Goal: Information Seeking & Learning: Learn about a topic

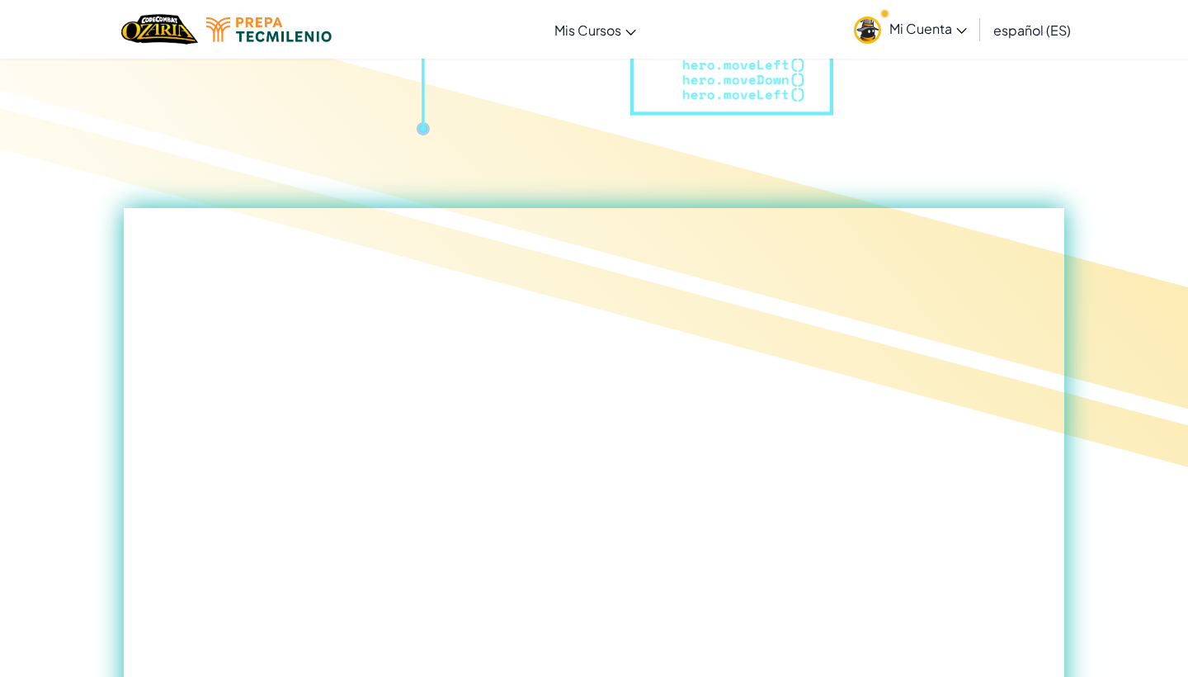
scroll to position [508, 0]
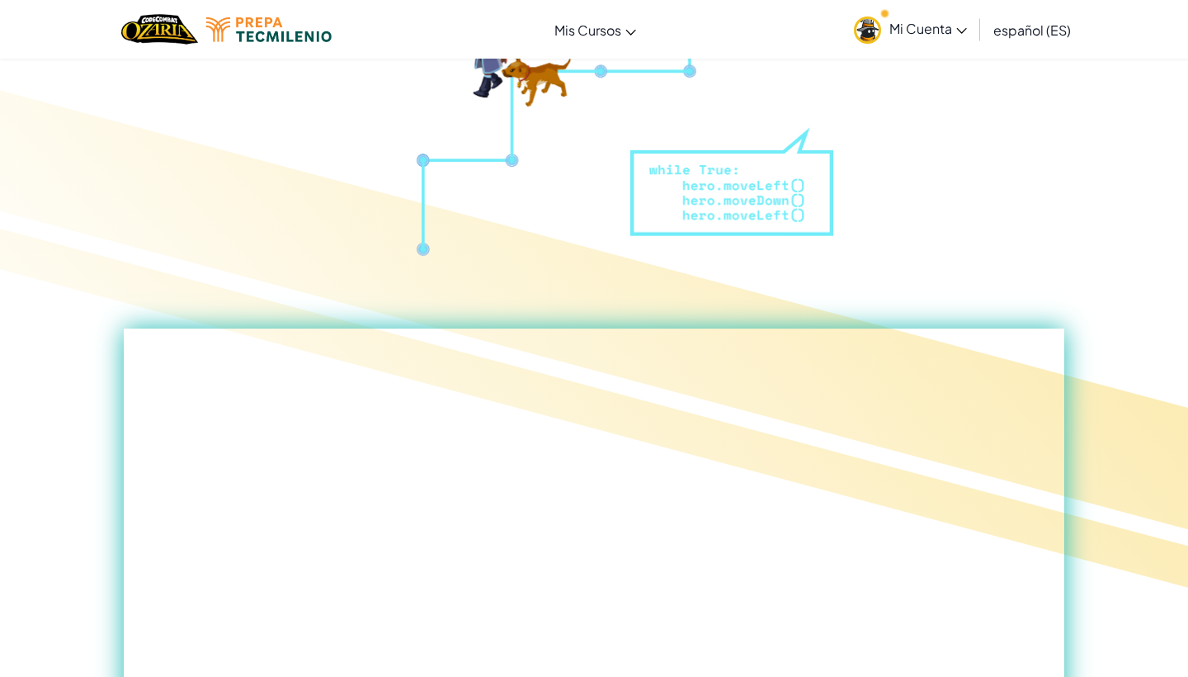
click at [930, 154] on div at bounding box center [594, 339] width 1188 height 535
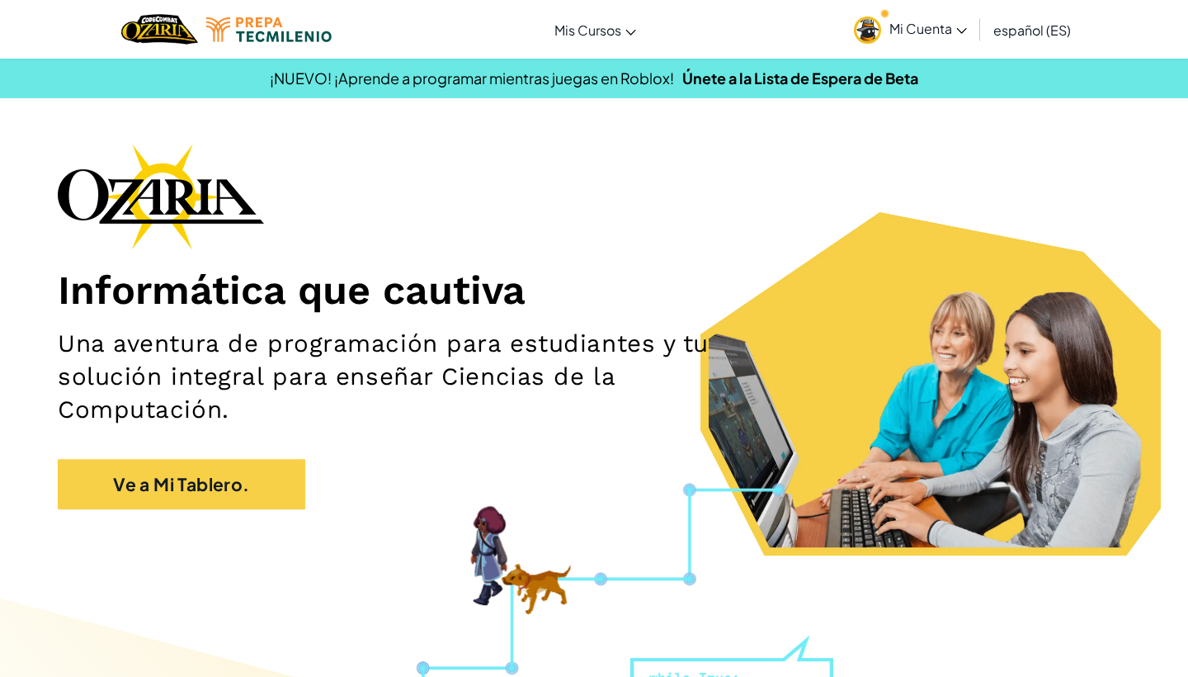
scroll to position [0, 0]
click at [950, 31] on span "Mi Cuenta" at bounding box center [929, 28] width 78 height 17
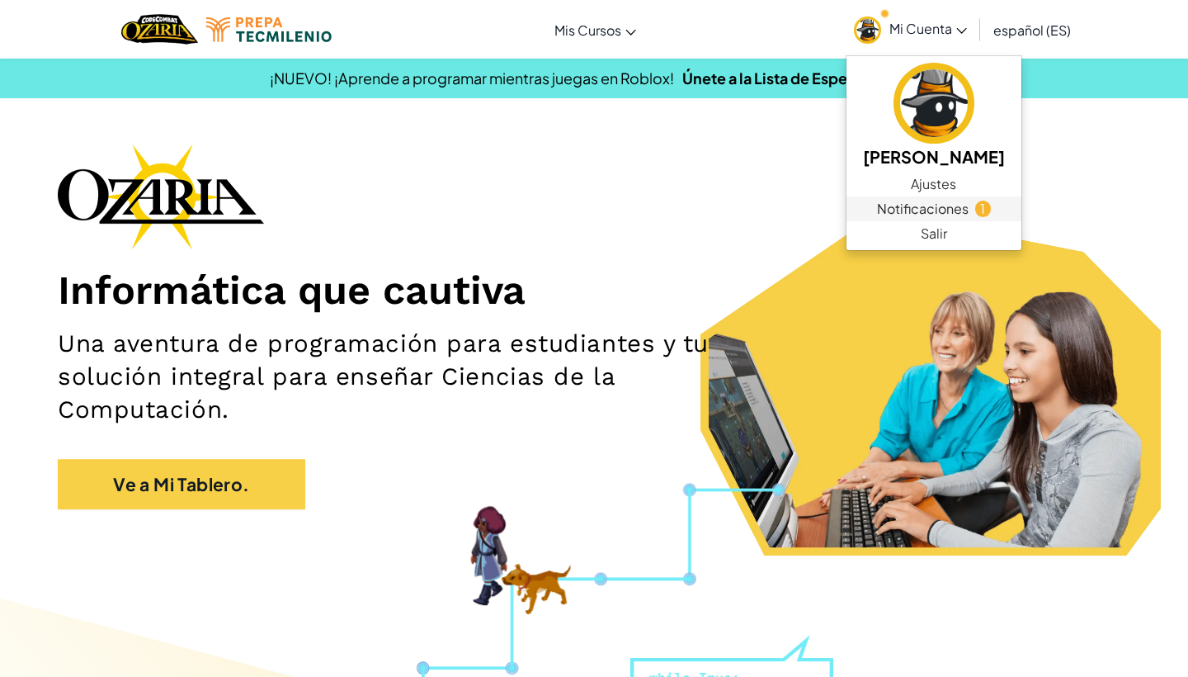
click at [939, 215] on span "Notificaciones" at bounding box center [923, 209] width 92 height 20
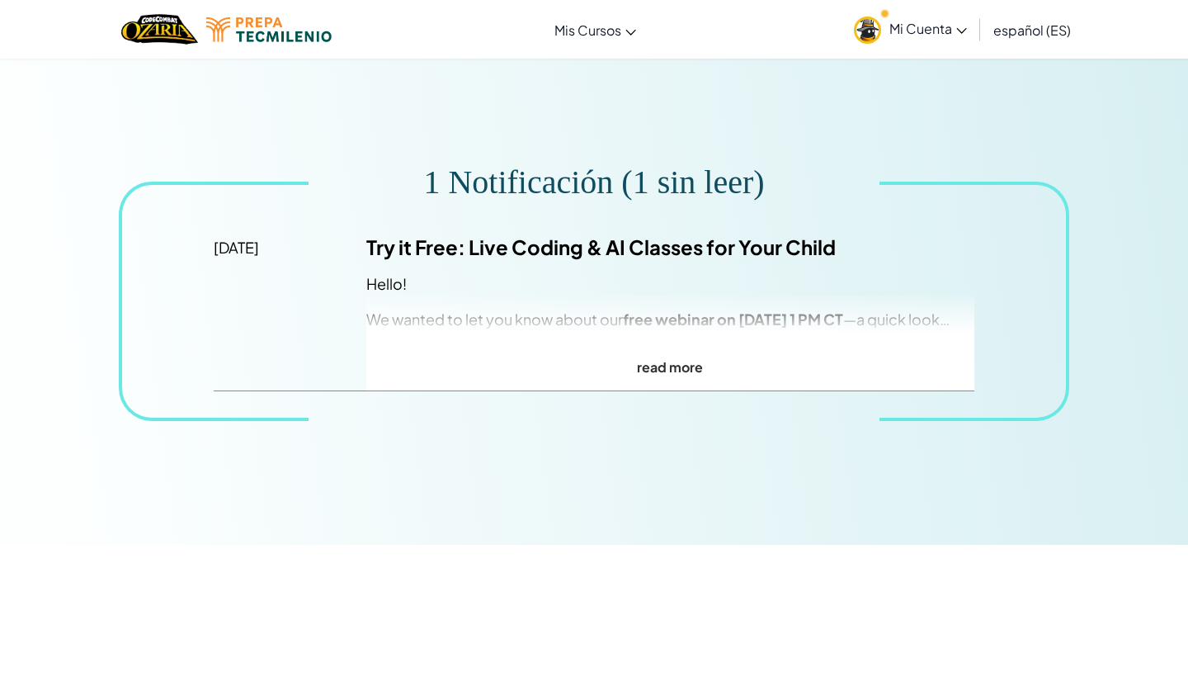
click at [957, 35] on span "Mi Cuenta" at bounding box center [929, 28] width 78 height 17
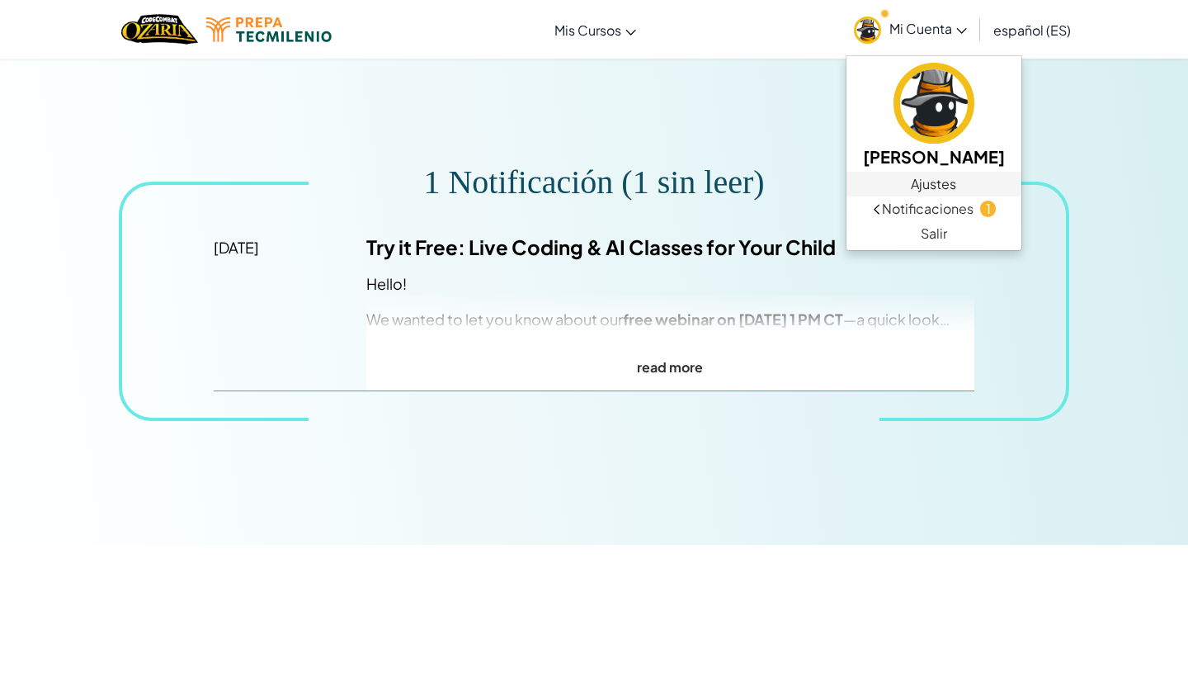
click at [946, 182] on link "Ajustes" at bounding box center [934, 184] width 175 height 25
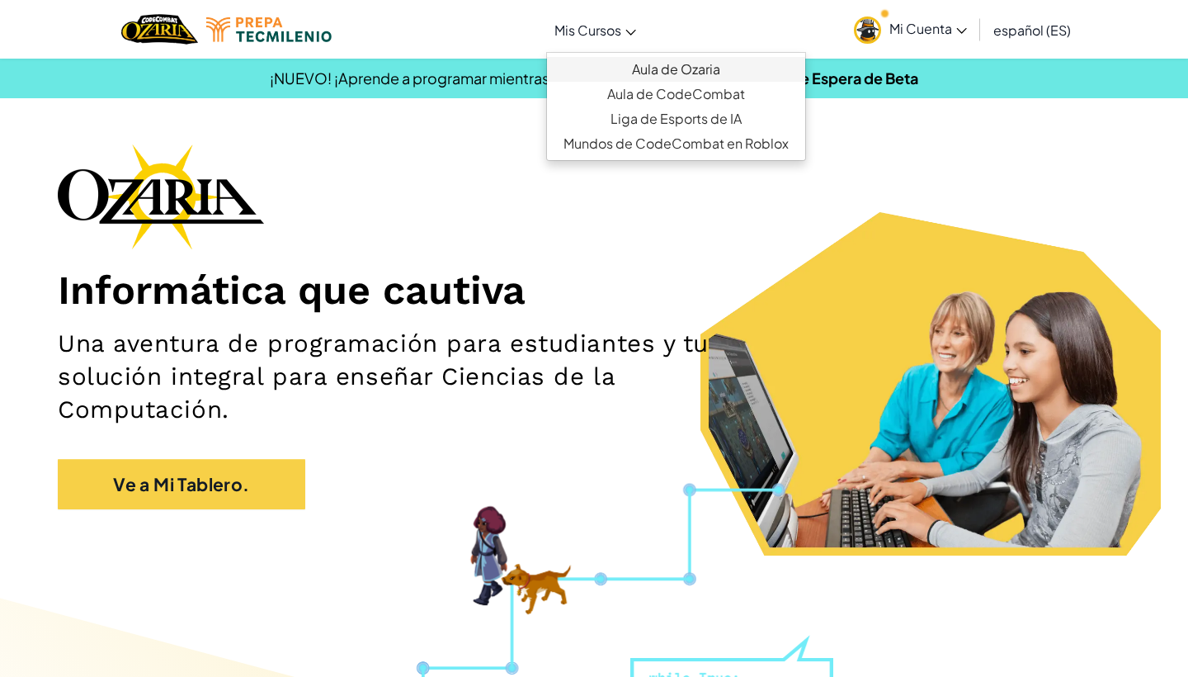
click at [640, 69] on link "Aula de Ozaria" at bounding box center [676, 69] width 258 height 25
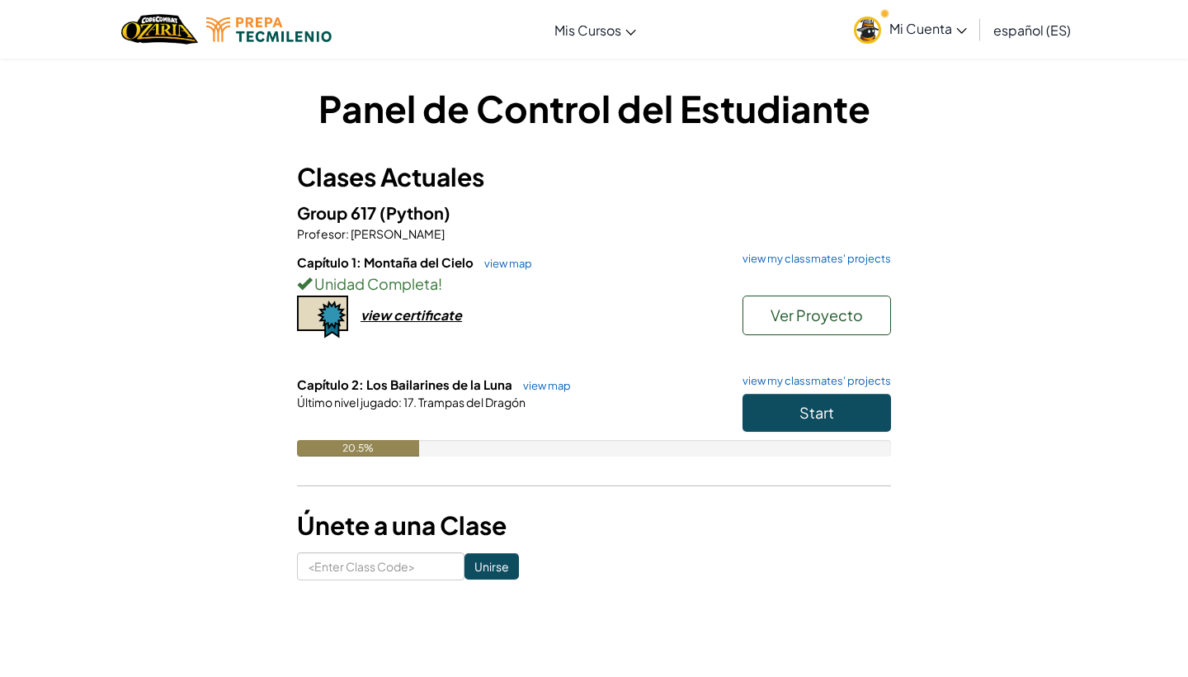
click at [834, 310] on span "Ver Proyecto" at bounding box center [817, 314] width 92 height 19
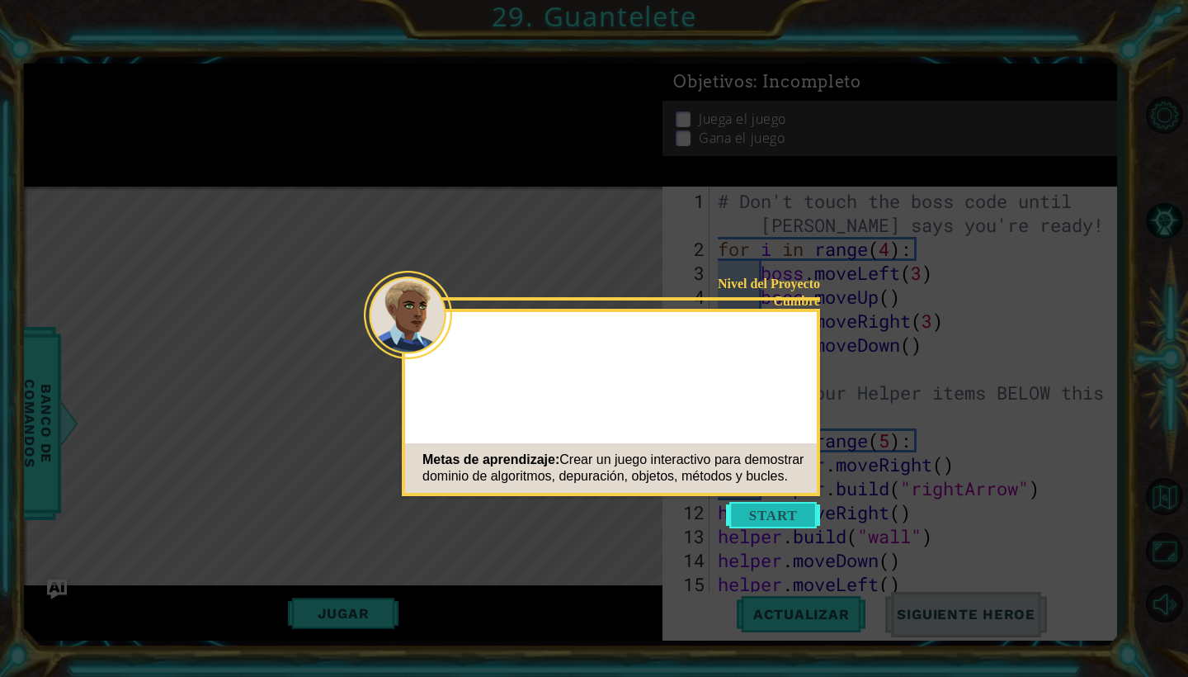
click at [757, 509] on button "Start" at bounding box center [773, 515] width 94 height 26
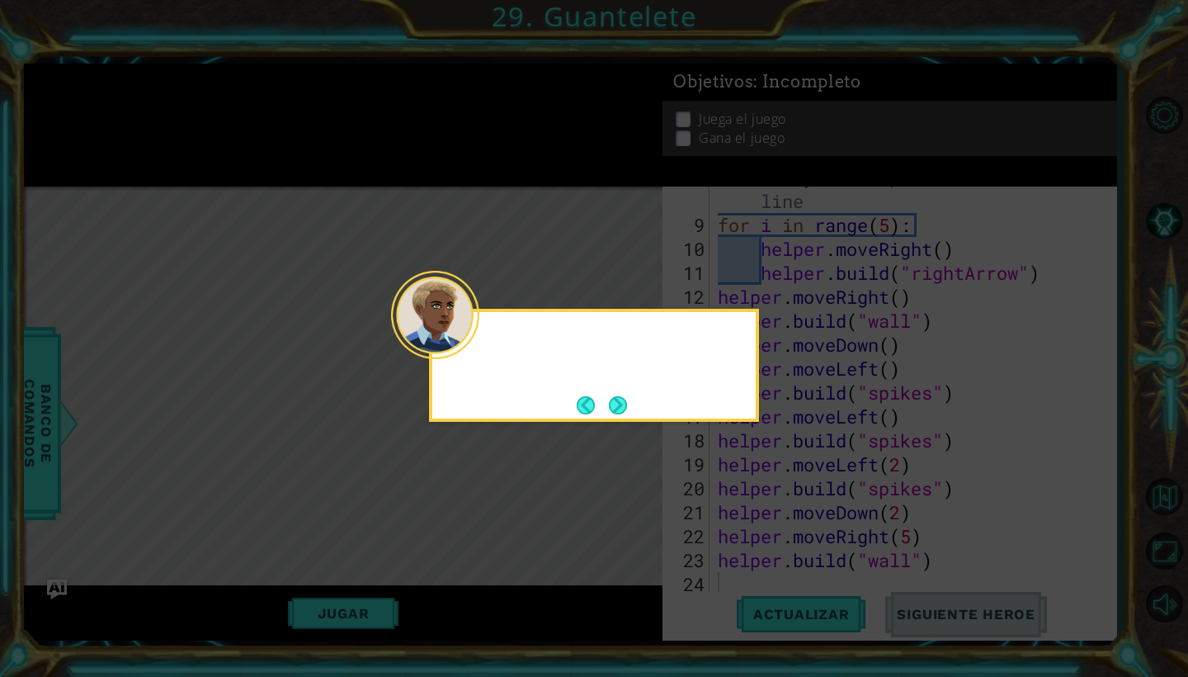
scroll to position [215, 0]
click at [615, 396] on button "Next" at bounding box center [618, 405] width 18 height 18
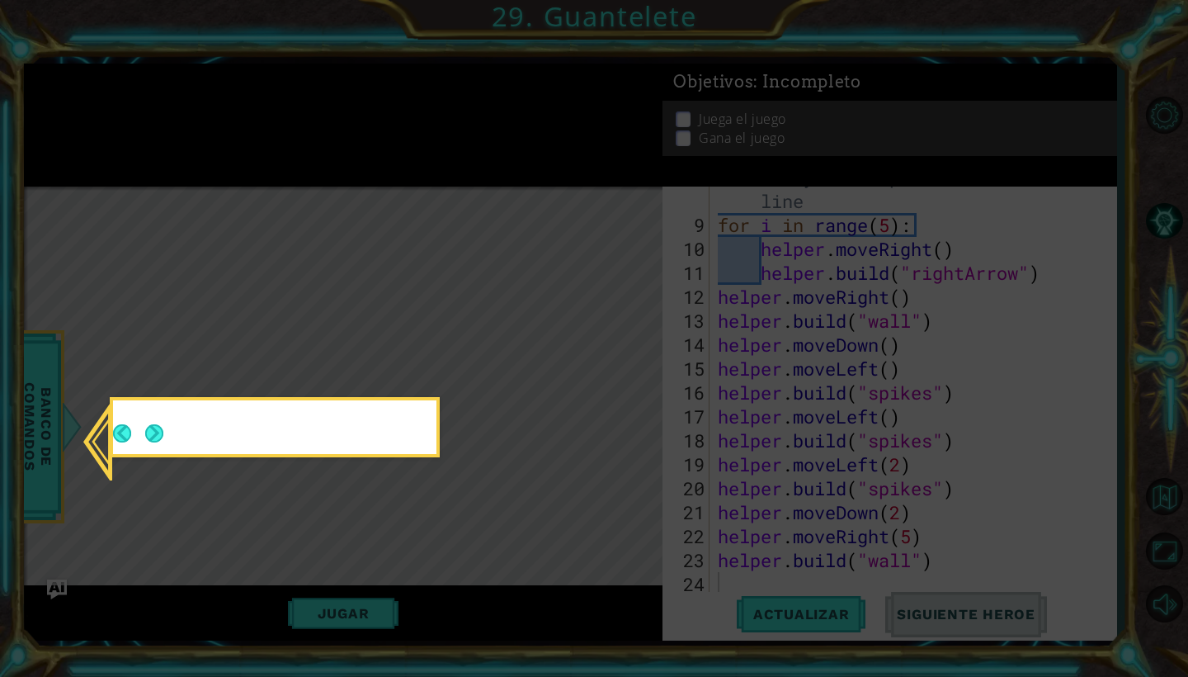
click at [617, 400] on icon at bounding box center [594, 338] width 1188 height 677
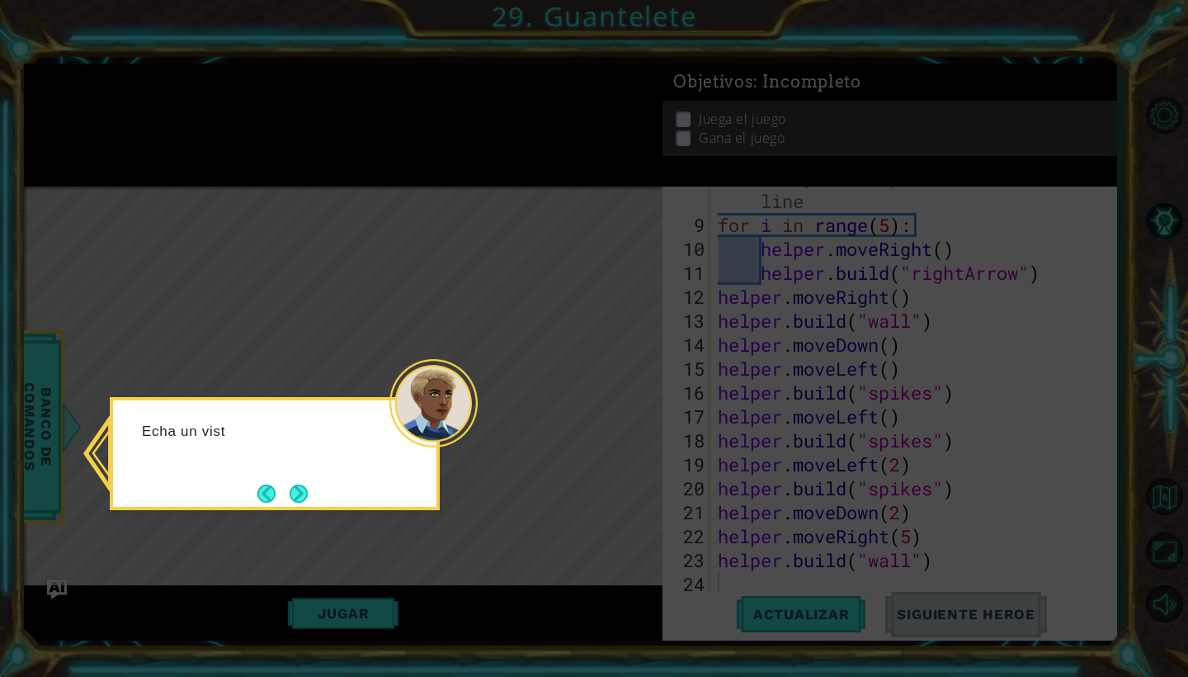
click at [617, 400] on icon at bounding box center [594, 338] width 1188 height 677
click at [295, 498] on button "Next" at bounding box center [299, 493] width 18 height 18
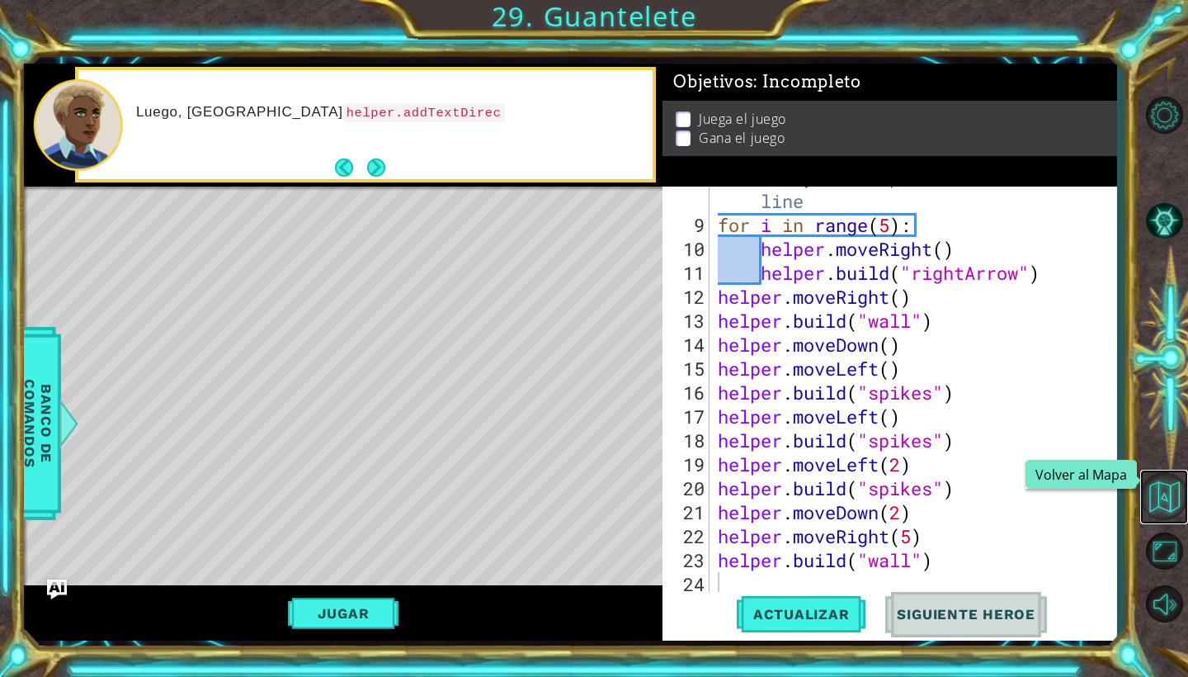
click at [1168, 491] on button "Volver al Mapa" at bounding box center [1165, 496] width 48 height 48
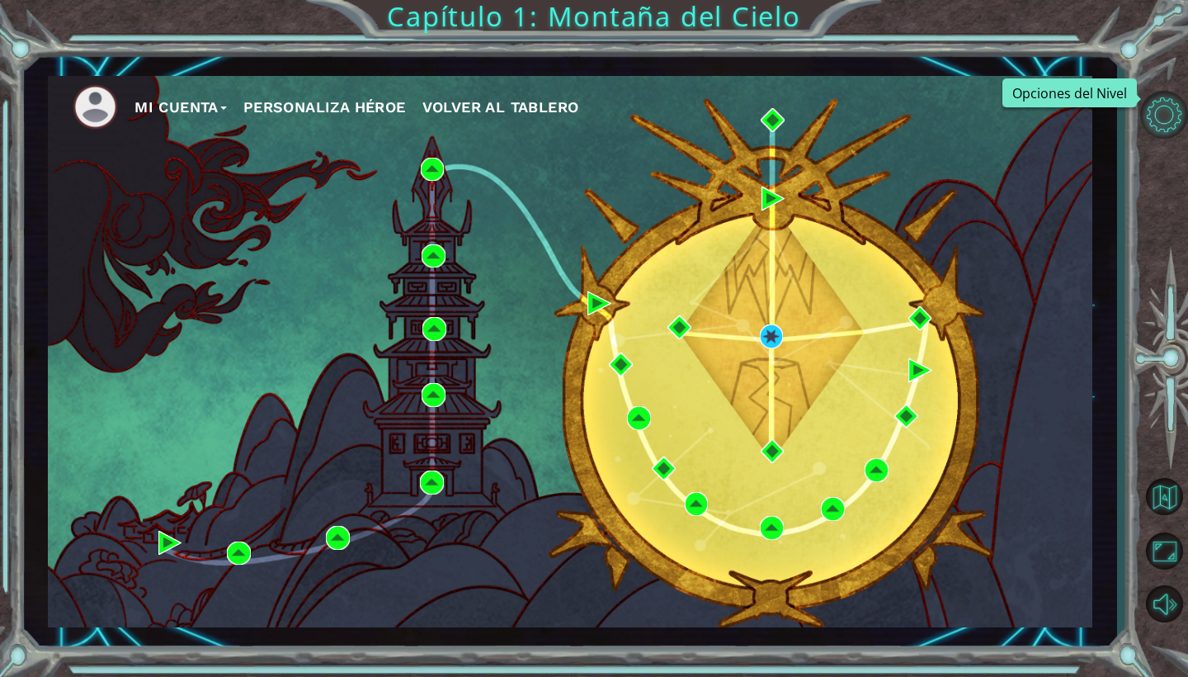
click at [1160, 118] on button "Opciones del Nivel" at bounding box center [1165, 115] width 48 height 48
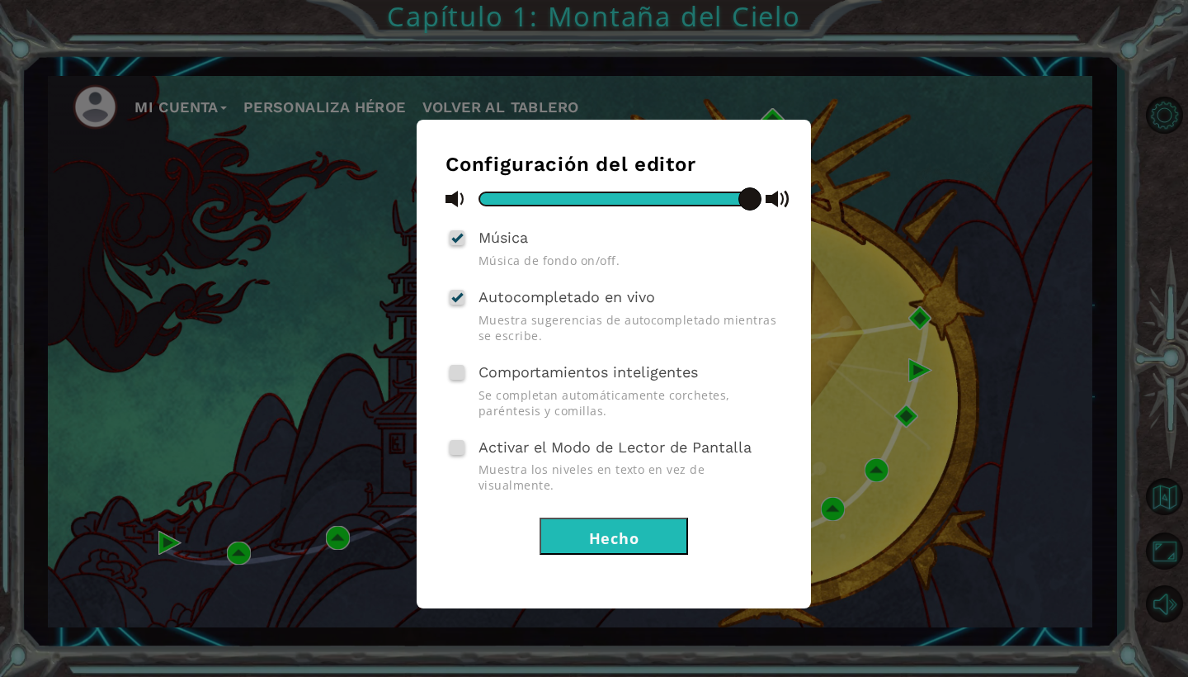
click at [1122, 157] on div "Configuración del editor Música Música de fondo on/off. Autocompletado en vivo …" at bounding box center [594, 338] width 1188 height 677
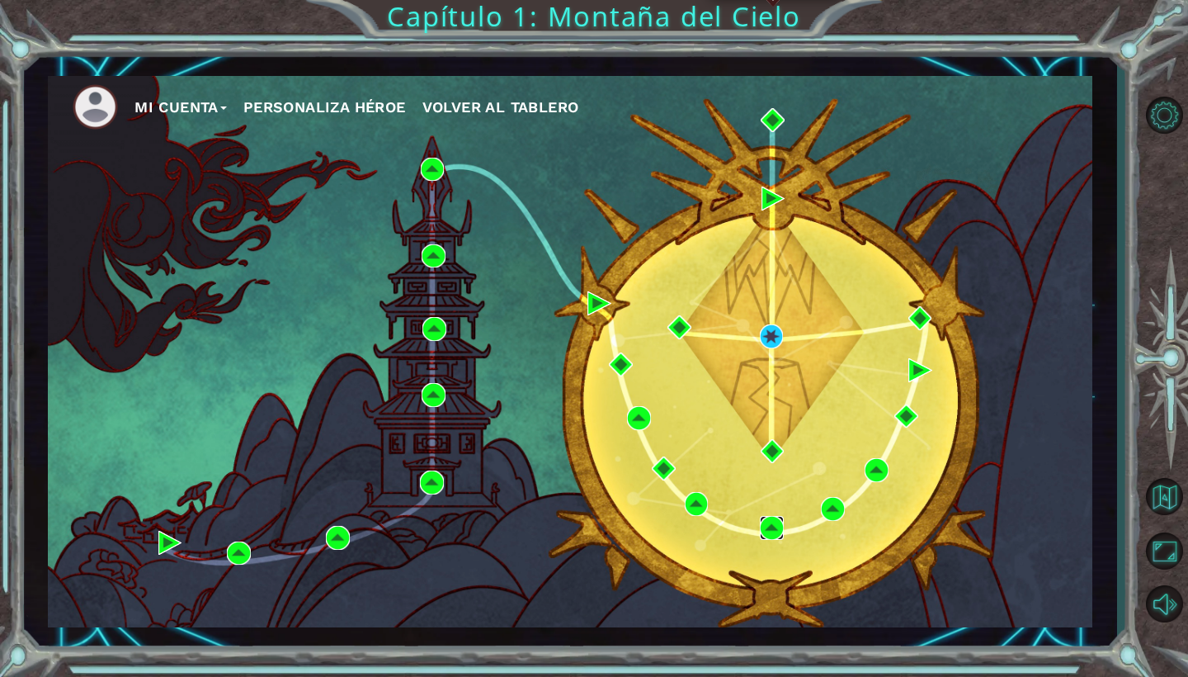
click at [771, 528] on img at bounding box center [772, 528] width 24 height 24
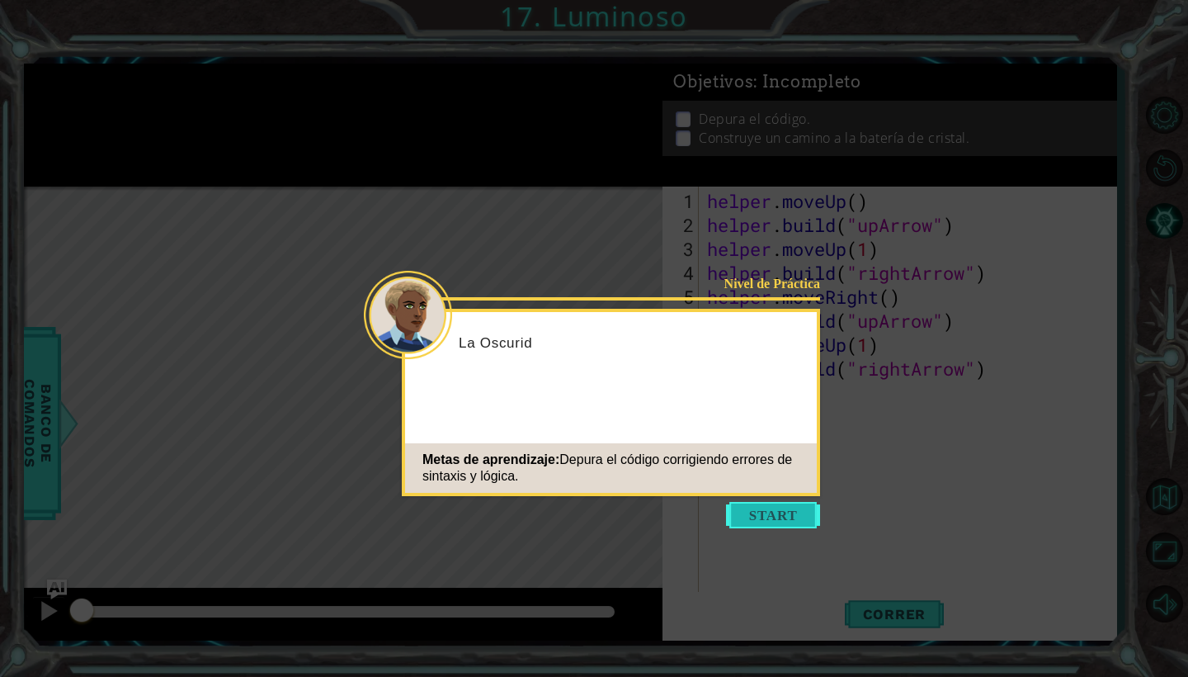
click at [783, 512] on button "Start" at bounding box center [773, 515] width 94 height 26
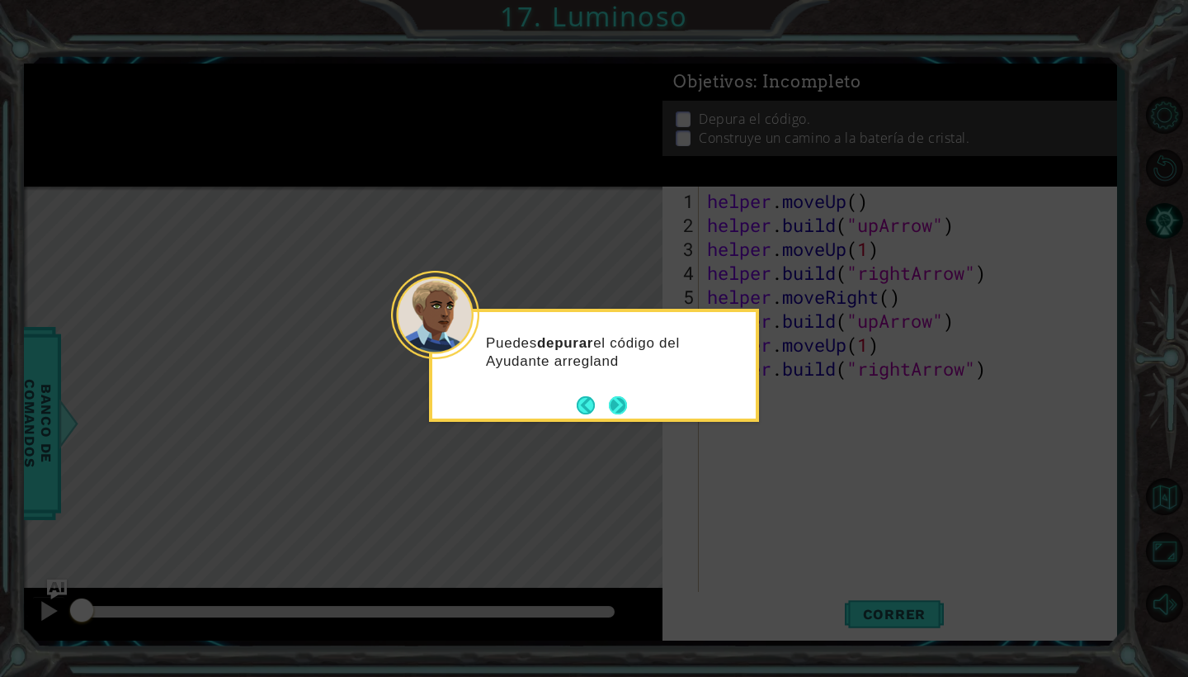
click at [614, 417] on footer at bounding box center [602, 405] width 50 height 25
click at [614, 417] on footer at bounding box center [602, 406] width 50 height 25
click at [624, 389] on div "Puedes depurar el código del Ayudante arreglando todos los errores." at bounding box center [594, 370] width 324 height 102
click at [621, 402] on button "Next" at bounding box center [618, 406] width 18 height 18
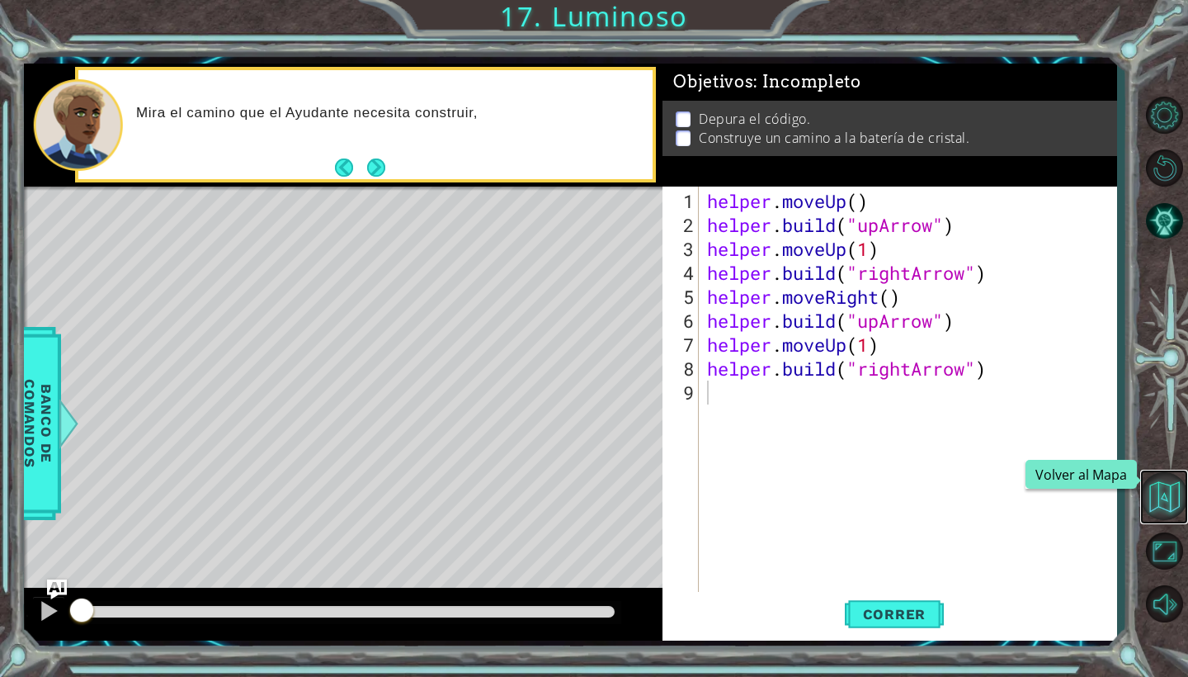
click at [1166, 501] on button "Volver al Mapa" at bounding box center [1165, 496] width 48 height 48
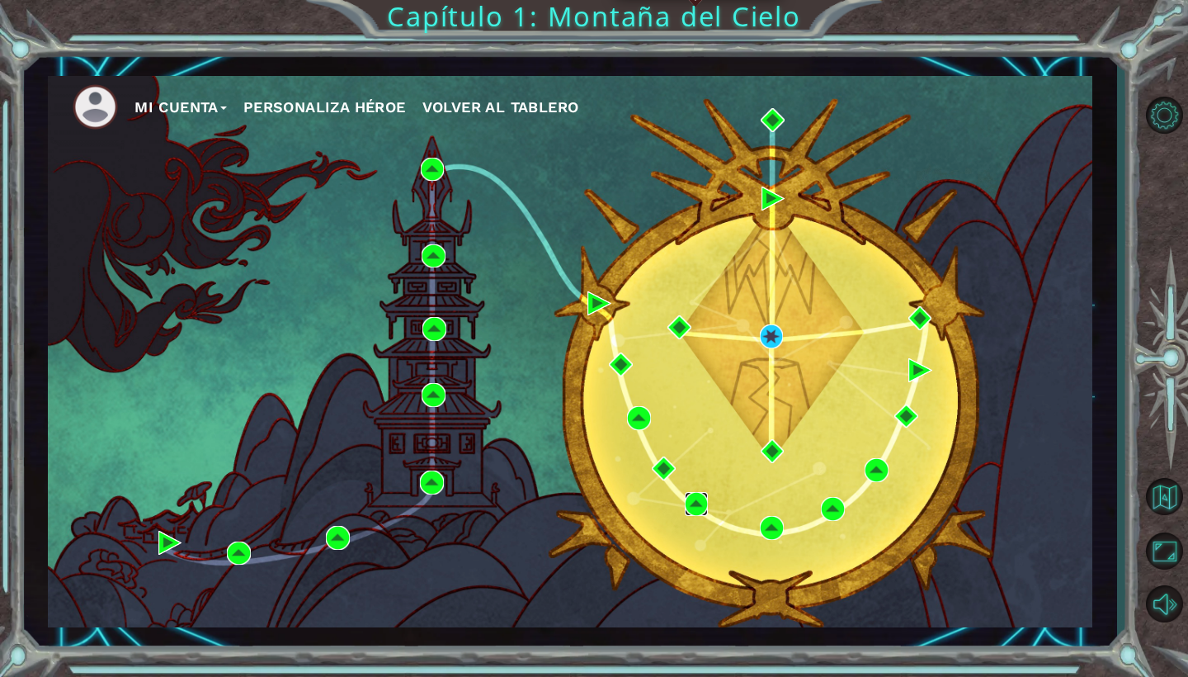
click at [692, 503] on img at bounding box center [697, 504] width 24 height 24
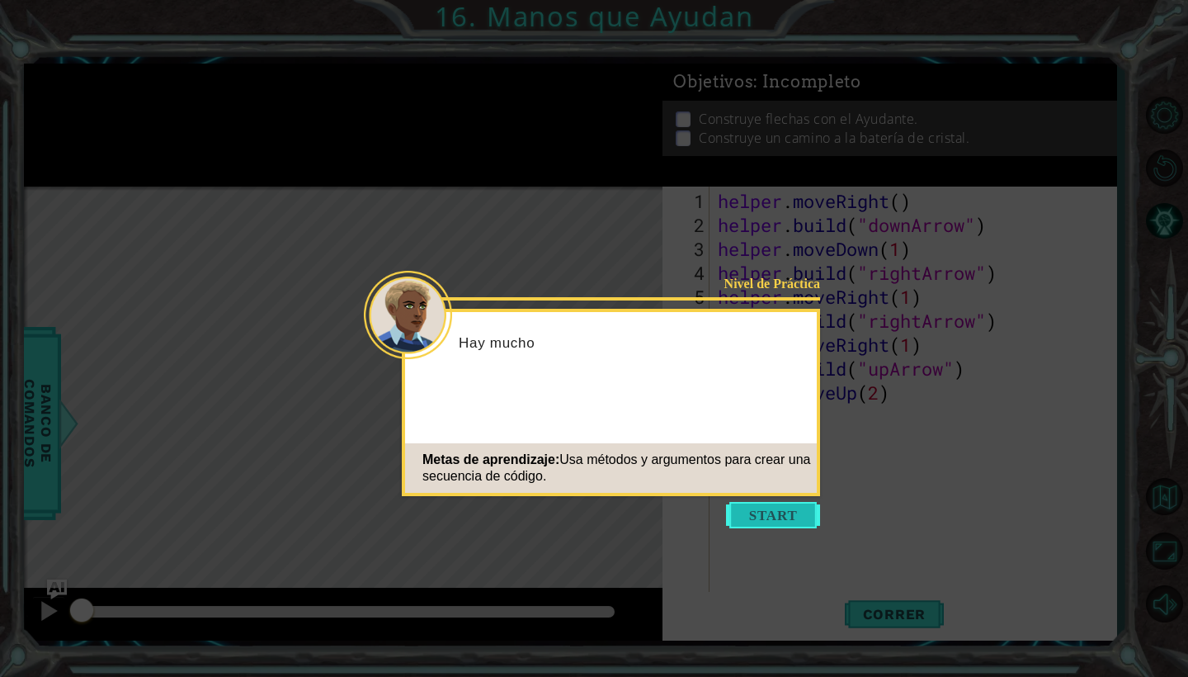
click at [789, 517] on button "Start" at bounding box center [773, 515] width 94 height 26
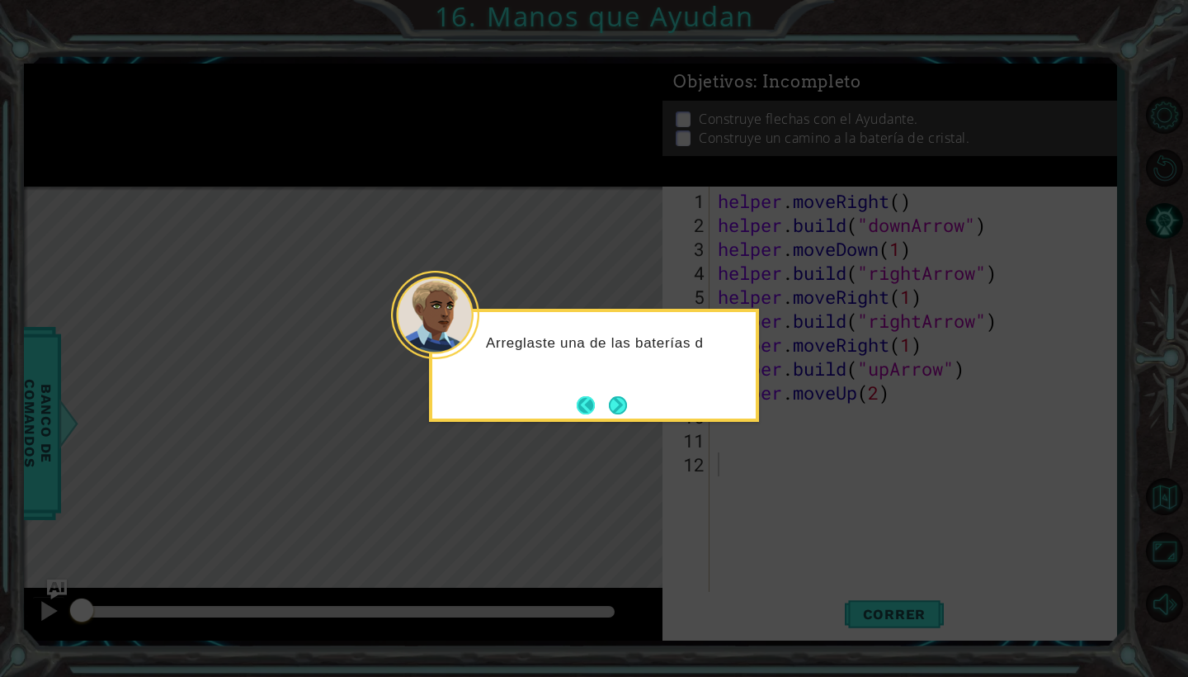
click at [593, 402] on button "Back" at bounding box center [593, 405] width 32 height 18
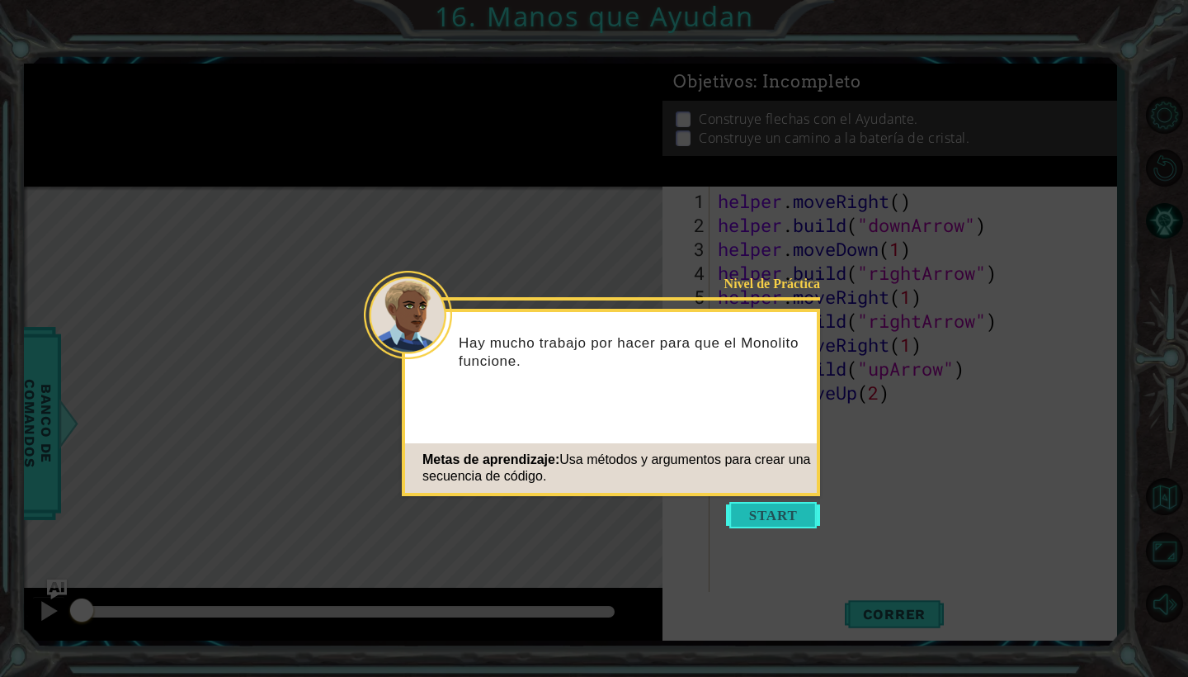
click at [769, 513] on button "Start" at bounding box center [773, 515] width 94 height 26
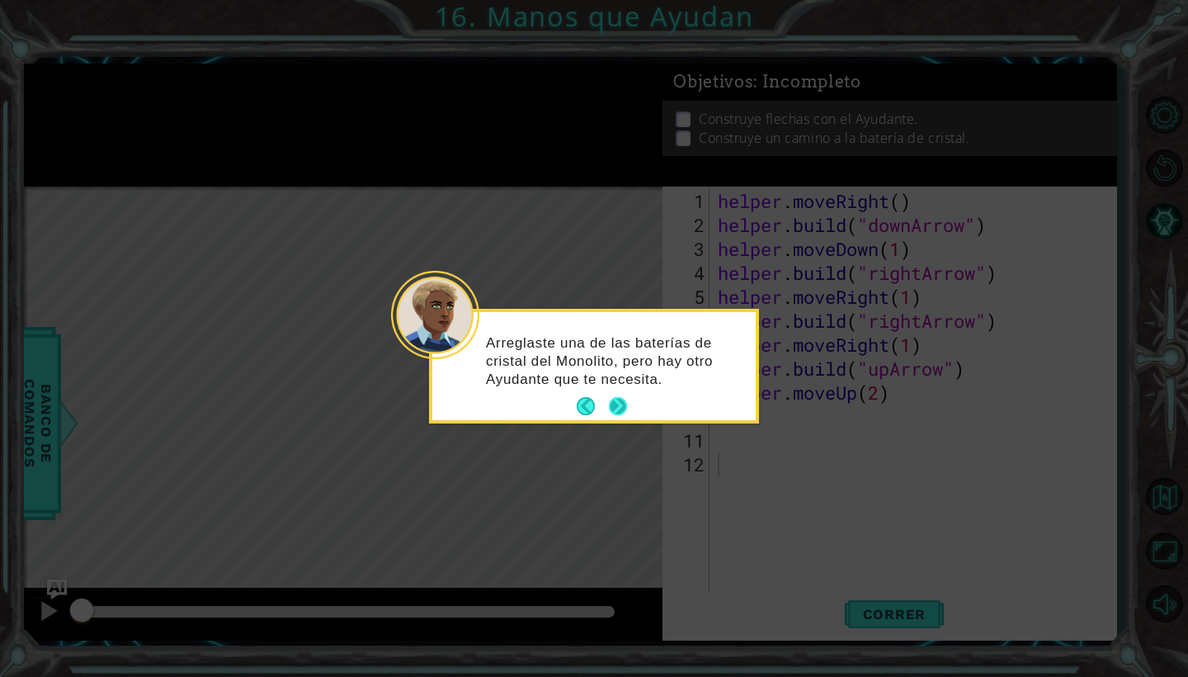
click at [626, 415] on button "Next" at bounding box center [618, 406] width 18 height 18
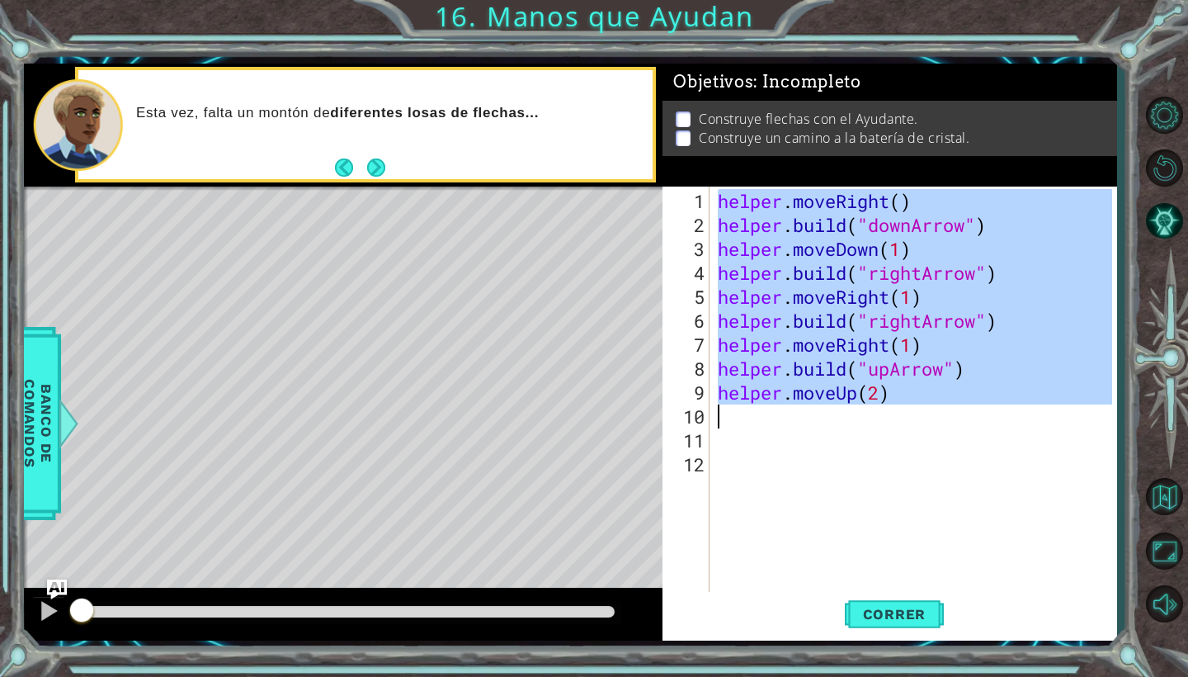
drag, startPoint x: 716, startPoint y: 199, endPoint x: 1058, endPoint y: 414, distance: 404.6
click at [1058, 414] on div "helper . moveRight ( ) helper . build ( "downArrow" ) helper . moveDown ( 1 ) h…" at bounding box center [918, 416] width 406 height 455
type textarea "helper.moveUp(2)"
